Goal: Task Accomplishment & Management: Manage account settings

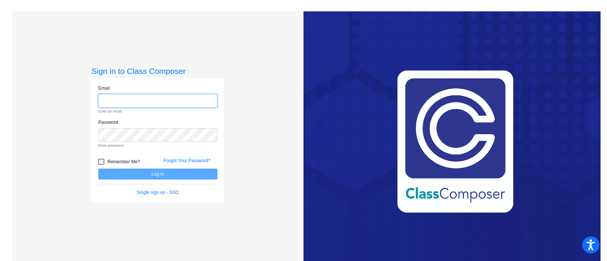
type input "[PERSON_NAME][EMAIL_ADDRESS][PERSON_NAME][DOMAIN_NAME]"
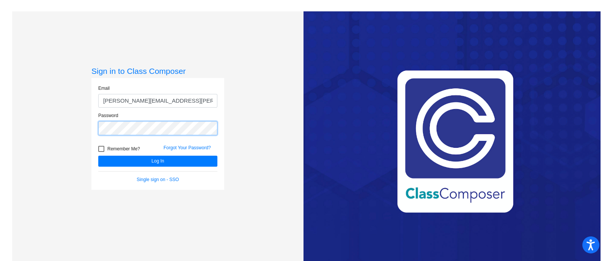
click at [69, 128] on div "Sign in to Class Composer Email [PERSON_NAME][EMAIL_ADDRESS][PERSON_NAME][DOMAI…" at bounding box center [157, 141] width 291 height 261
click at [102, 149] on div at bounding box center [101, 149] width 6 height 6
click at [101, 152] on input "Remember Me?" at bounding box center [101, 152] width 0 height 0
checkbox input "true"
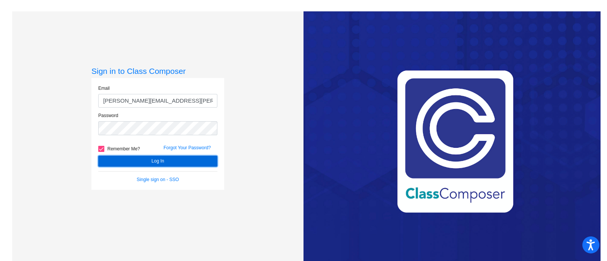
click at [146, 164] on button "Log In" at bounding box center [157, 161] width 119 height 11
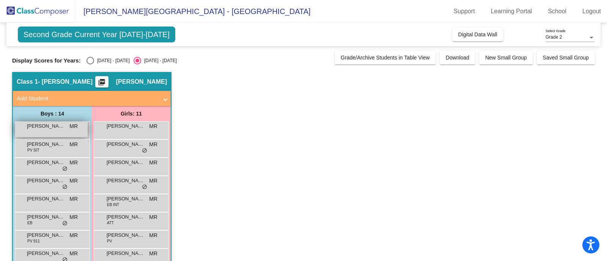
click at [47, 128] on span "[PERSON_NAME]" at bounding box center [46, 127] width 38 height 8
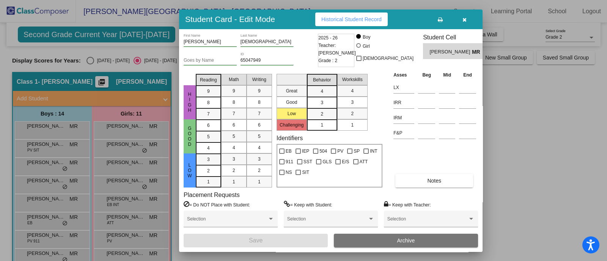
click at [535, 120] on div at bounding box center [303, 130] width 607 height 261
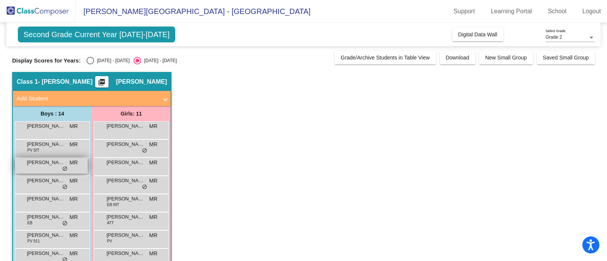
click at [42, 168] on div "[PERSON_NAME] MR lock do_not_disturb_alt" at bounding box center [51, 166] width 72 height 16
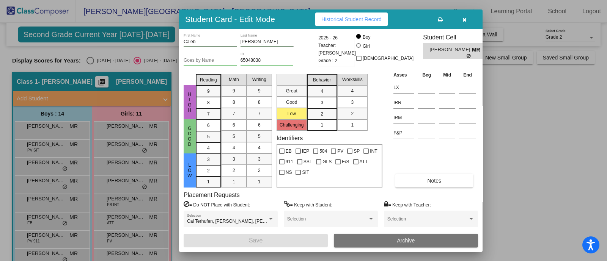
click at [526, 111] on div at bounding box center [303, 130] width 607 height 261
